Goal: Check status: Check status

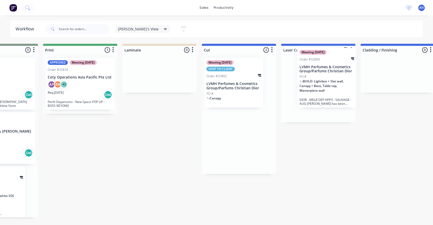
scroll to position [0, 127]
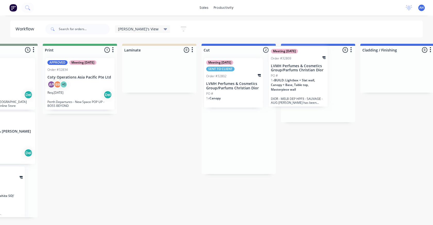
drag, startPoint x: 351, startPoint y: 133, endPoint x: 291, endPoint y: 69, distance: 87.7
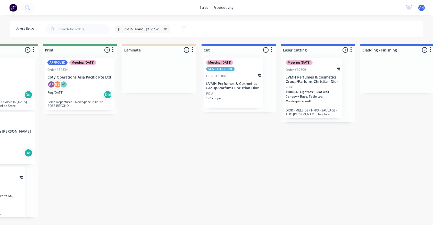
scroll to position [0, 0]
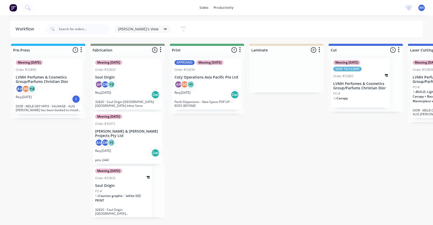
click at [203, 79] on p "Coty Operations Asia Pacific Pte Ltd" at bounding box center [206, 77] width 65 height 4
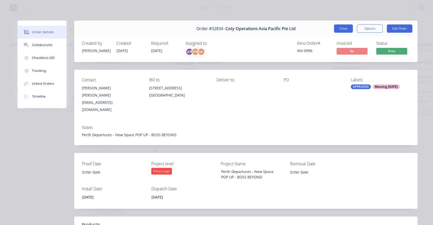
click at [345, 31] on button "Close" at bounding box center [343, 28] width 19 height 8
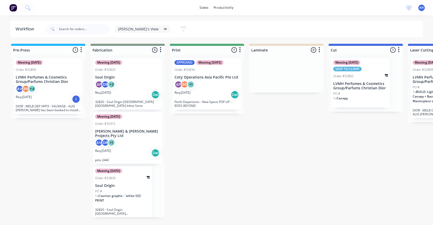
drag, startPoint x: 221, startPoint y: 156, endPoint x: 240, endPoint y: 155, distance: 19.9
drag, startPoint x: 371, startPoint y: 49, endPoint x: 361, endPoint y: 48, distance: 10.4
click at [361, 48] on div at bounding box center [366, 50] width 74 height 8
click at [361, 86] on p "LVMH Perfumes & Cosmetics Group/Parfums Christian Dior" at bounding box center [360, 86] width 55 height 9
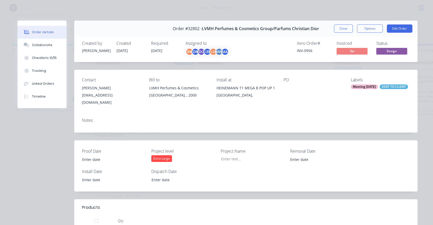
type input "[DATE]"
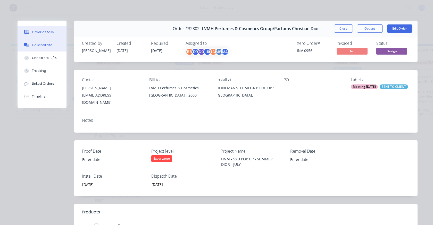
click at [43, 45] on div "Collaborate" at bounding box center [42, 45] width 20 height 5
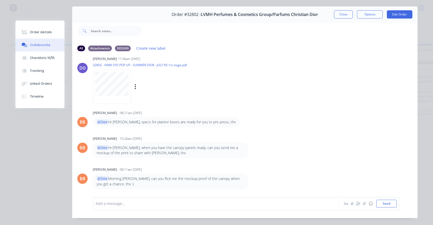
scroll to position [27, 0]
